Goal: Communication & Community: Share content

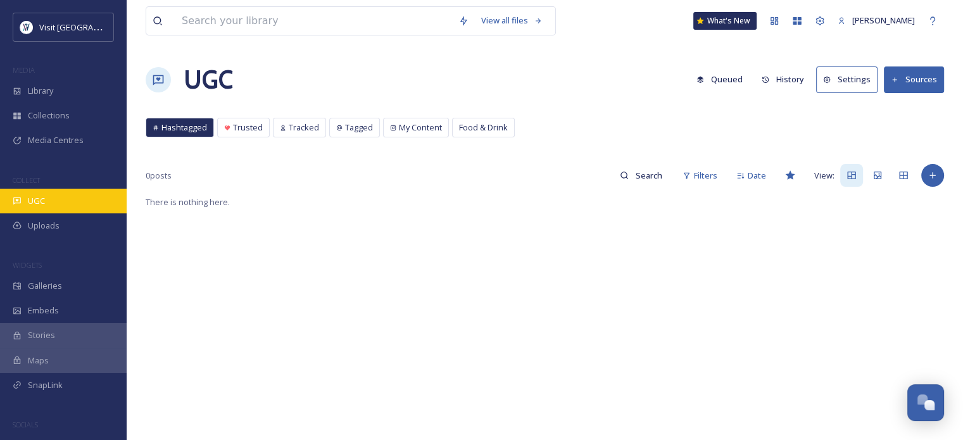
click at [44, 202] on span "UGC" at bounding box center [36, 201] width 17 height 12
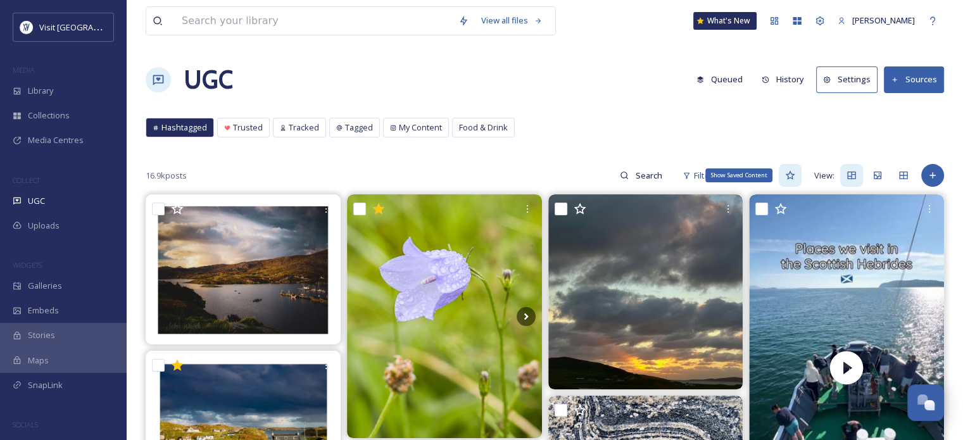
click at [792, 177] on icon at bounding box center [789, 175] width 9 height 9
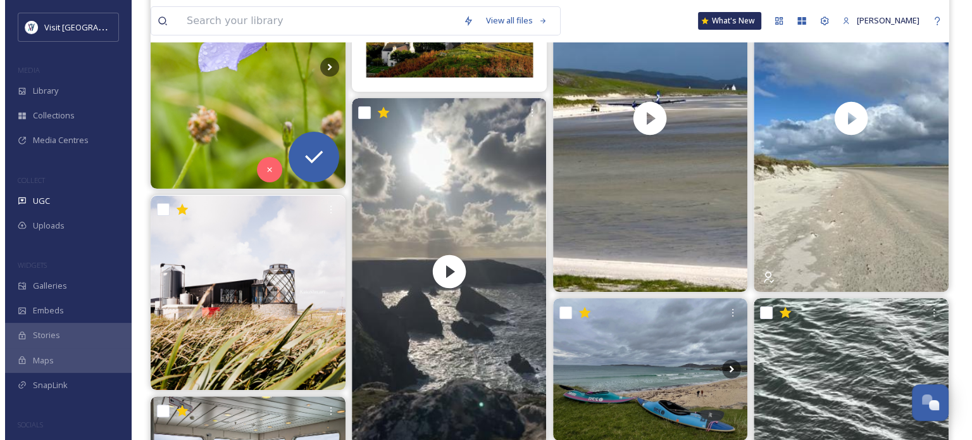
scroll to position [127, 0]
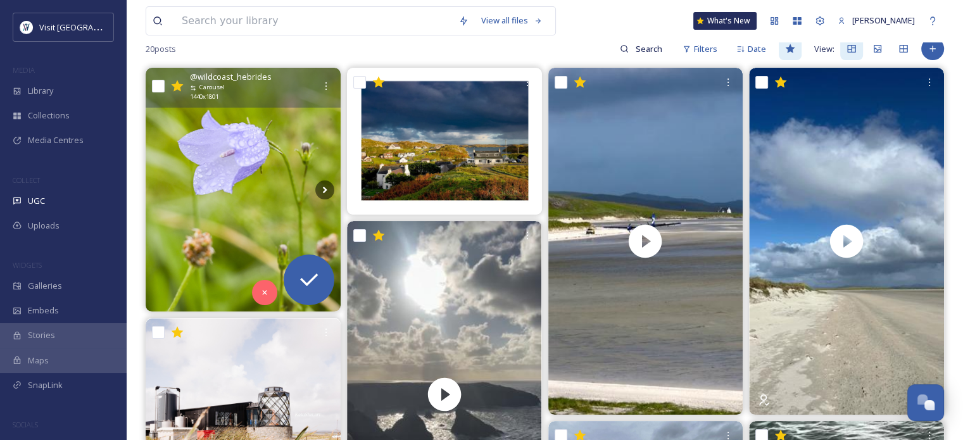
click at [222, 187] on img at bounding box center [243, 190] width 195 height 244
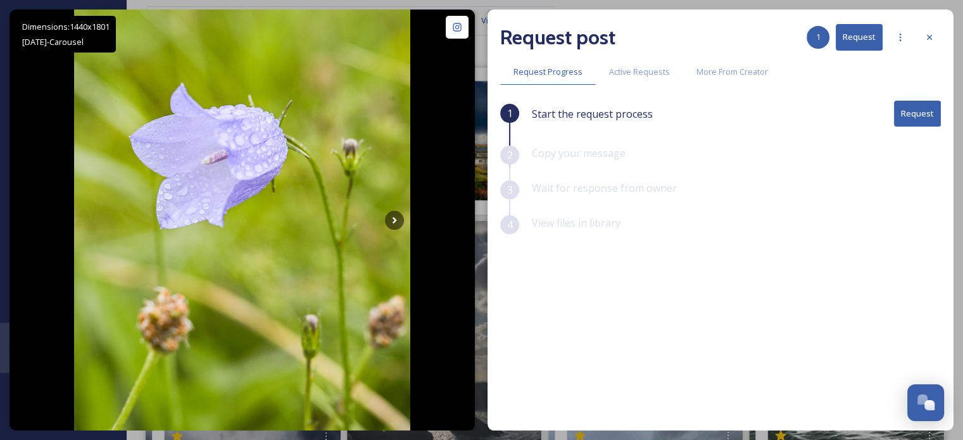
click at [918, 111] on button "Request" at bounding box center [917, 114] width 47 height 26
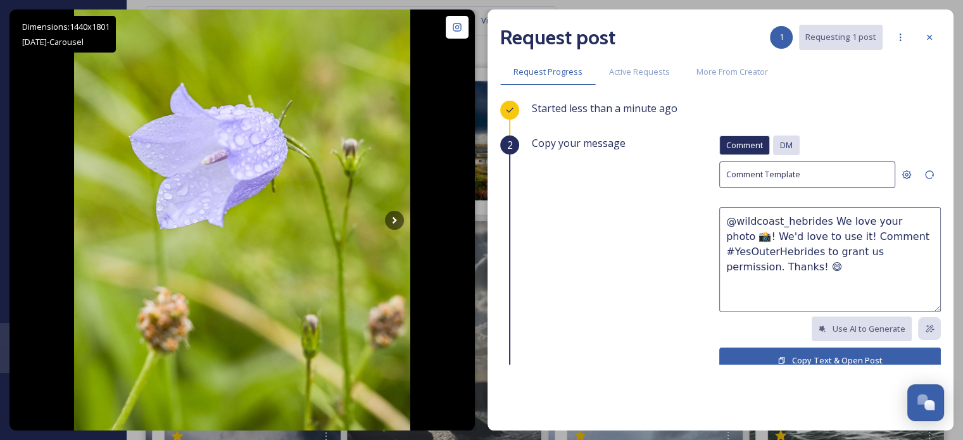
click at [782, 145] on span "DM" at bounding box center [786, 145] width 13 height 12
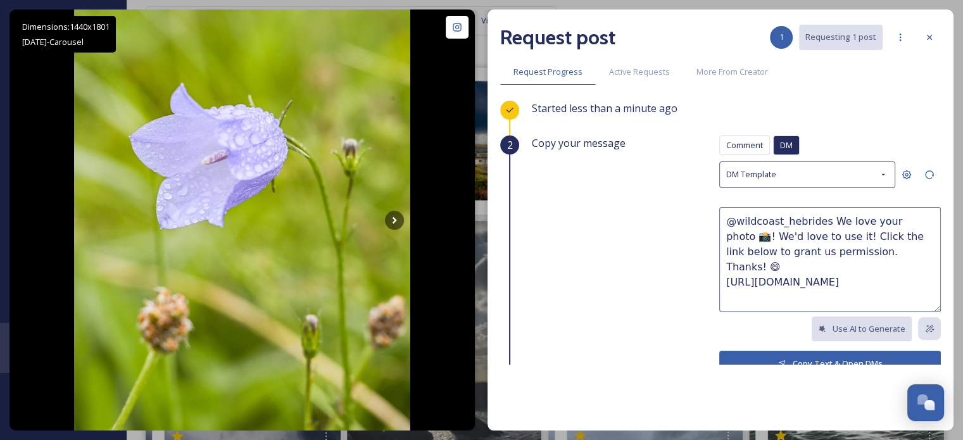
click at [765, 353] on button "Copy Text & Open DMs" at bounding box center [830, 364] width 222 height 26
